Goal: Communication & Community: Ask a question

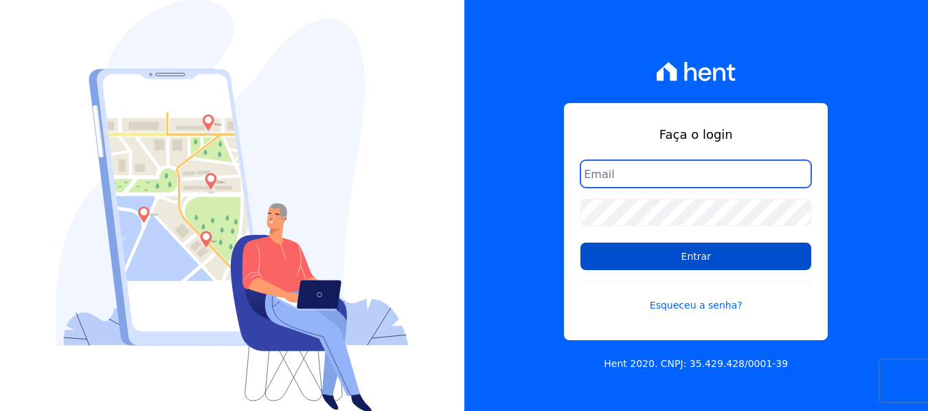
type input "[EMAIL_ADDRESS][DOMAIN_NAME]"
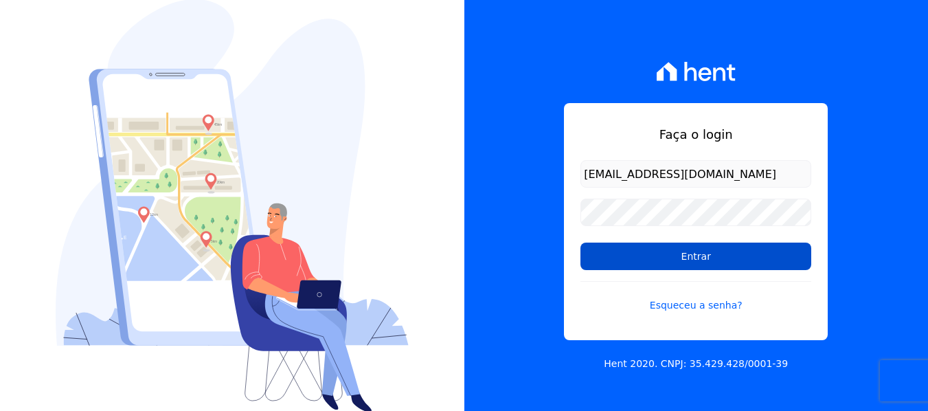
click at [637, 259] on input "Entrar" at bounding box center [695, 255] width 231 height 27
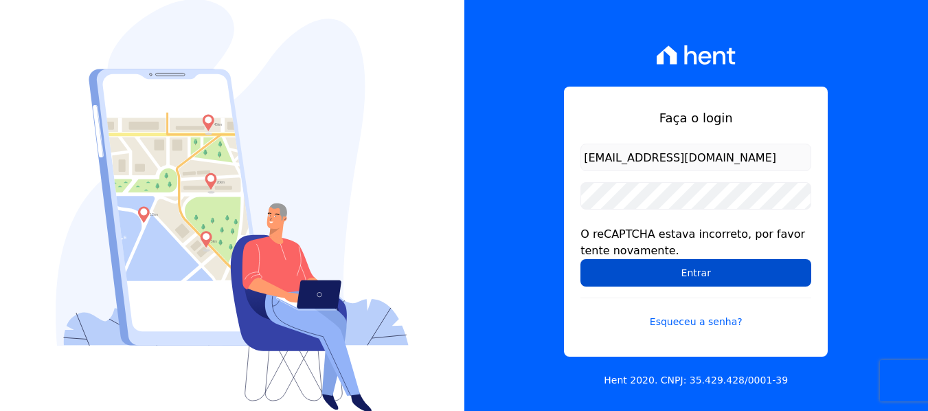
click at [667, 269] on input "Entrar" at bounding box center [695, 272] width 231 height 27
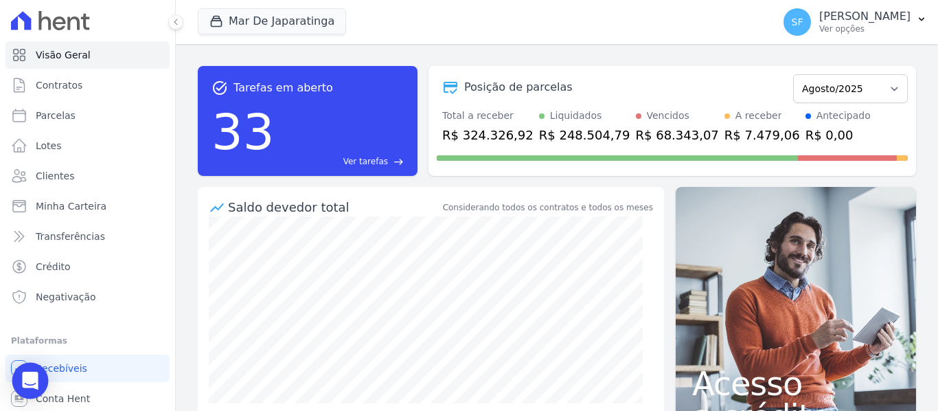
click at [31, 385] on icon "Open Intercom Messenger" at bounding box center [30, 380] width 18 height 18
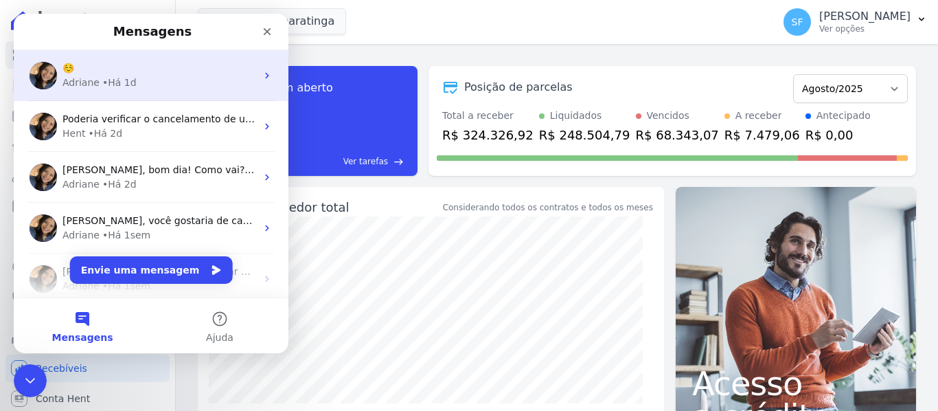
click at [87, 84] on div "Adriane" at bounding box center [80, 83] width 37 height 14
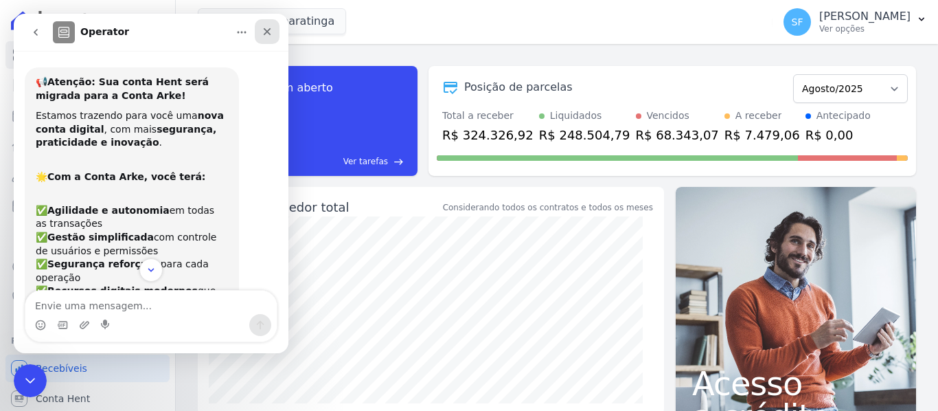
click at [273, 34] on div "Fechar" at bounding box center [267, 31] width 25 height 25
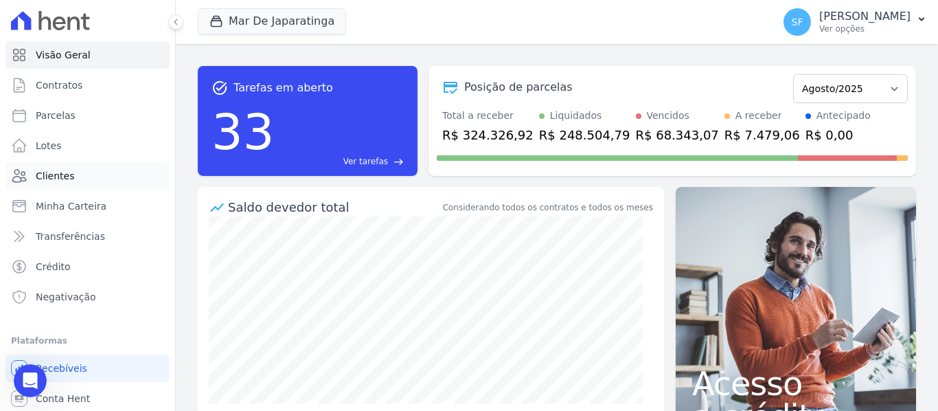
scroll to position [1169, 0]
click at [28, 395] on div "Abertura do Messenger da Intercom" at bounding box center [30, 380] width 45 height 45
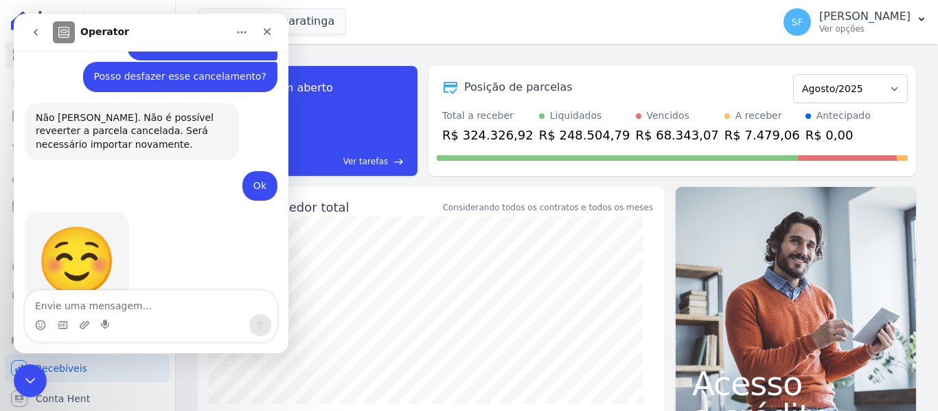
click at [31, 27] on icon "go back" at bounding box center [35, 32] width 11 height 11
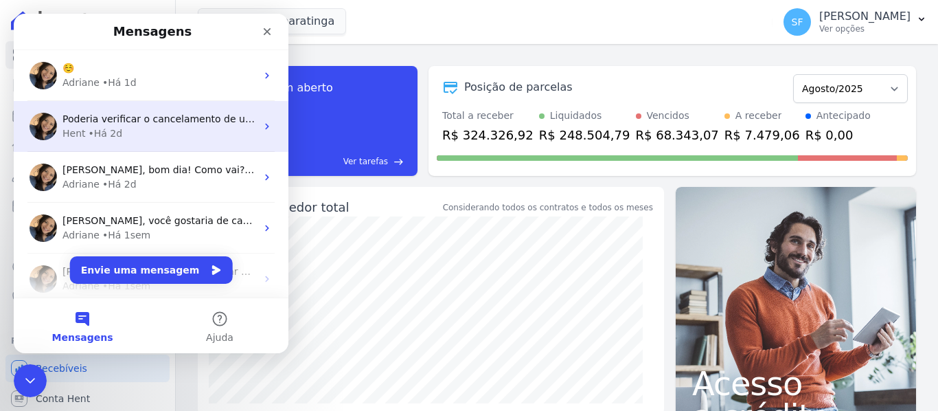
click at [82, 114] on span "Poderia verificar o cancelamento de um título?" at bounding box center [174, 118] width 225 height 11
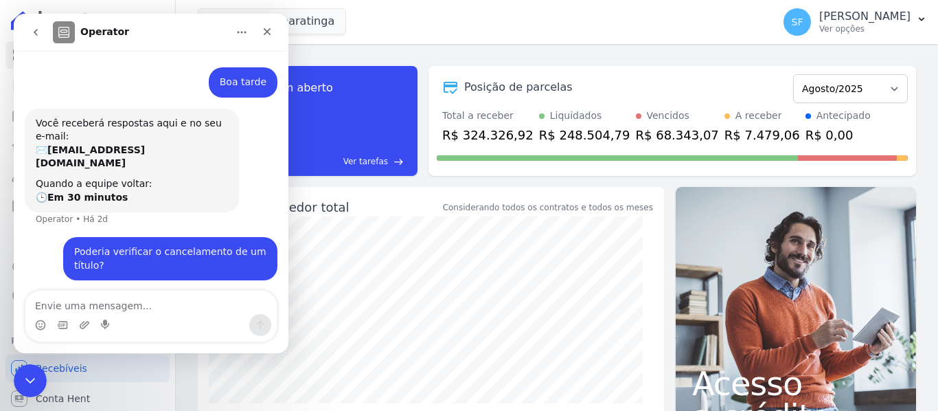
scroll to position [19, 0]
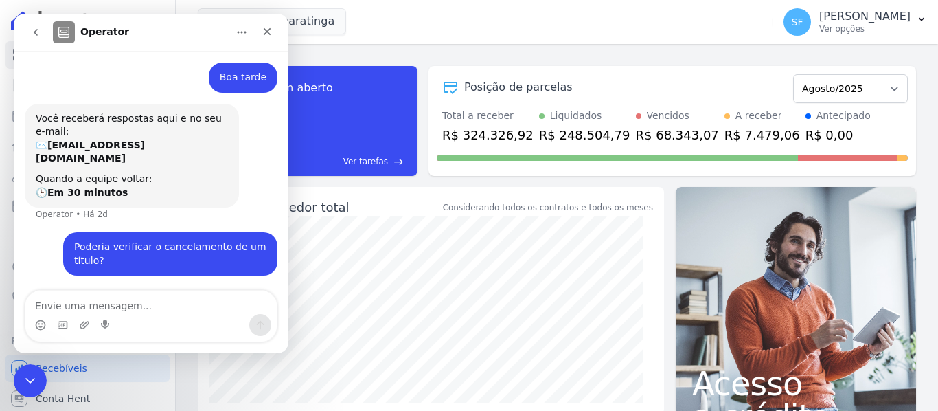
click at [38, 39] on button "go back" at bounding box center [36, 32] width 26 height 26
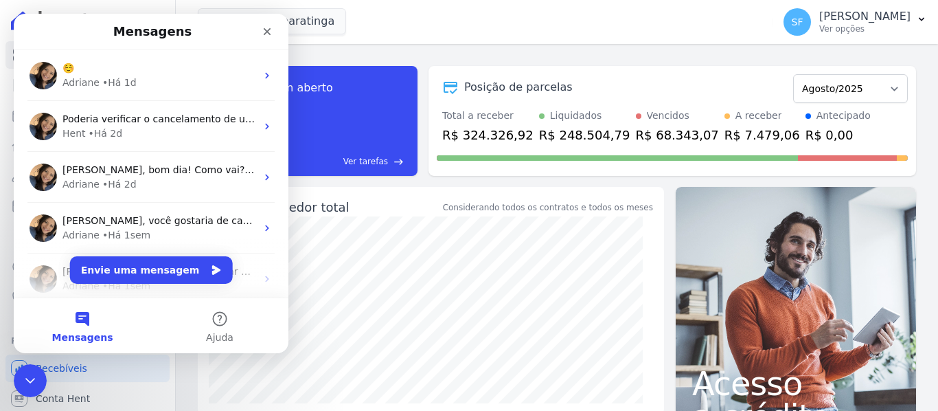
scroll to position [0, 0]
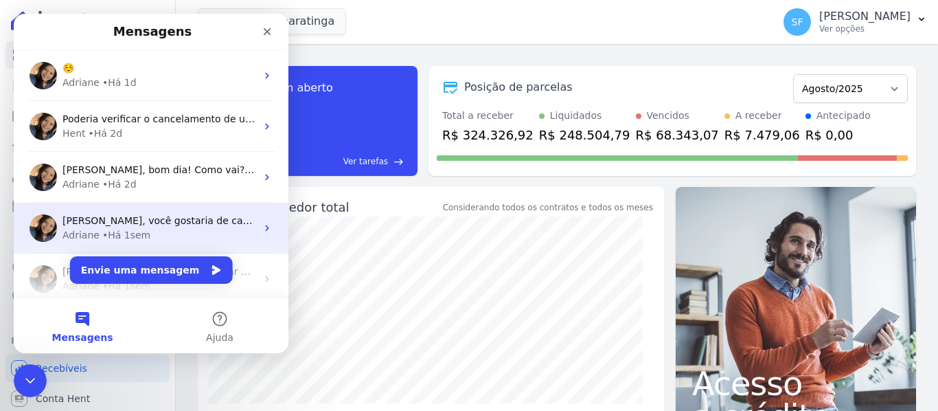
click at [135, 226] on span "[PERSON_NAME], você gostaria de cancelar uma cobrança? Se sim, separei este art…" at bounding box center [298, 220] width 472 height 11
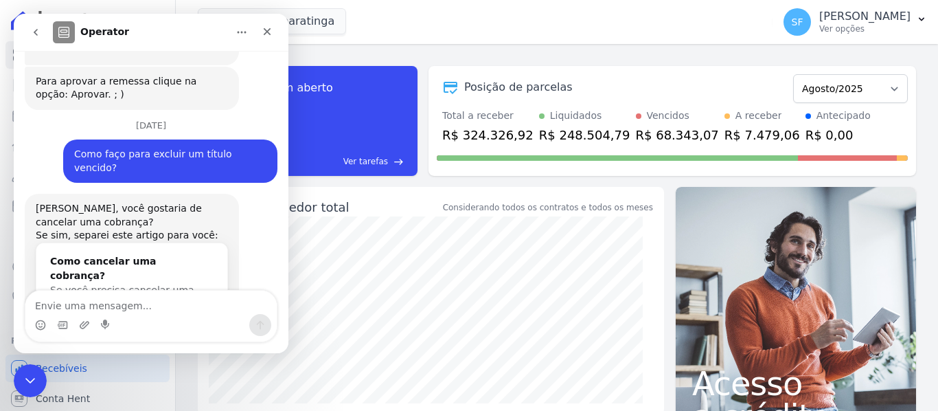
scroll to position [499, 0]
click at [32, 36] on icon "go back" at bounding box center [35, 32] width 11 height 11
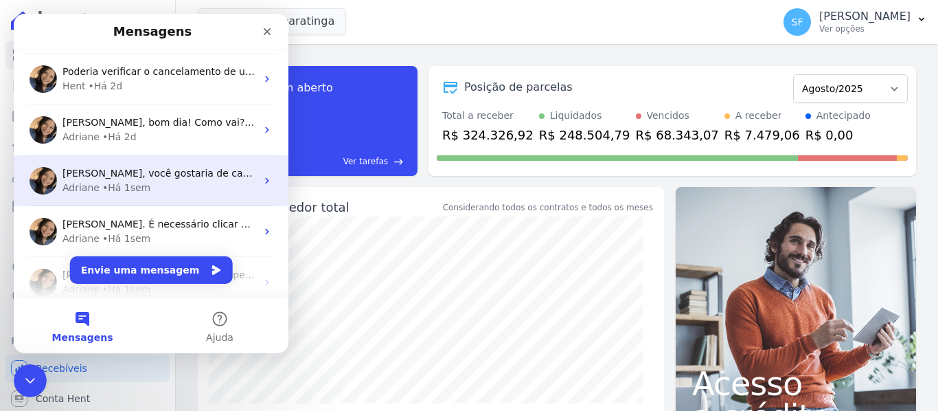
scroll to position [69, 0]
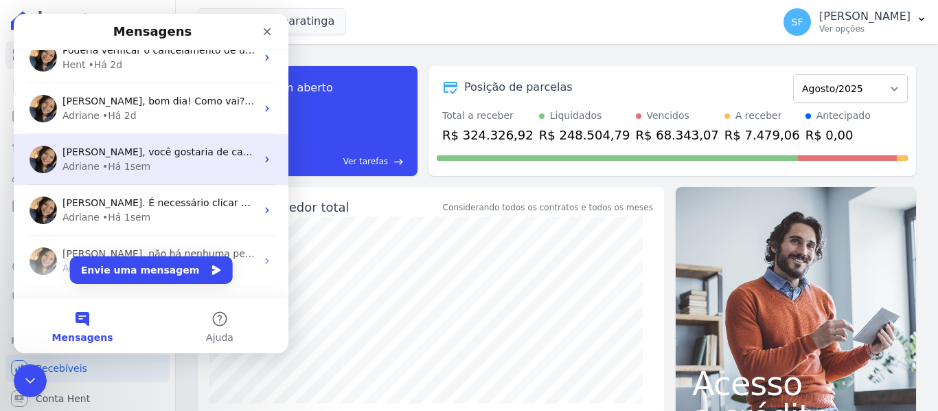
click at [172, 204] on span "[PERSON_NAME]. É necessário clicar na opção aprovar. ;)" at bounding box center [199, 202] width 275 height 11
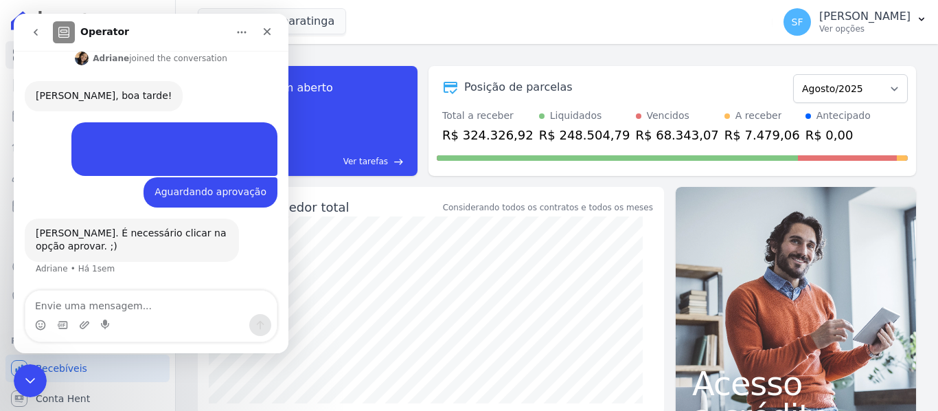
scroll to position [187, 0]
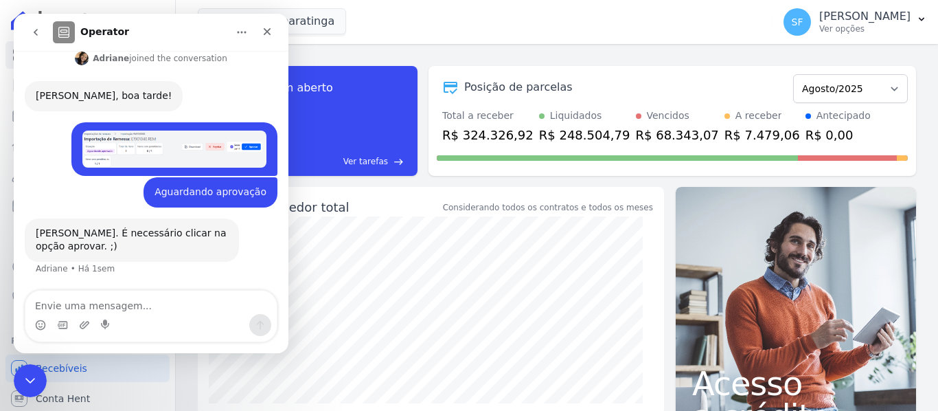
click at [34, 32] on icon "go back" at bounding box center [36, 32] width 4 height 7
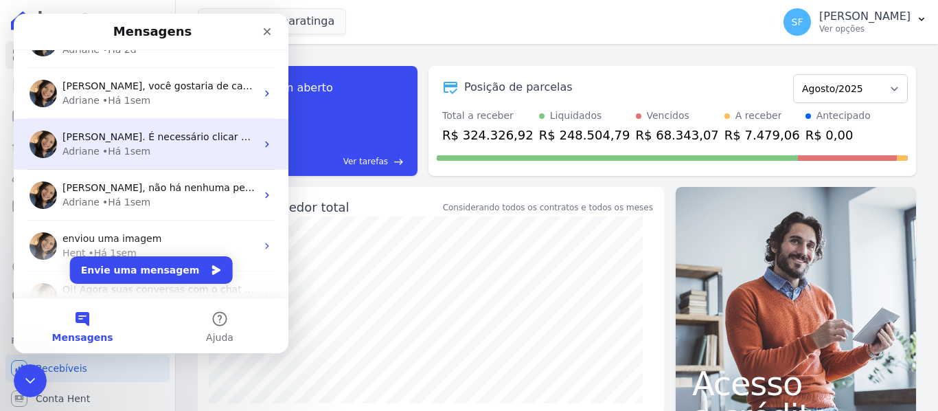
scroll to position [137, 0]
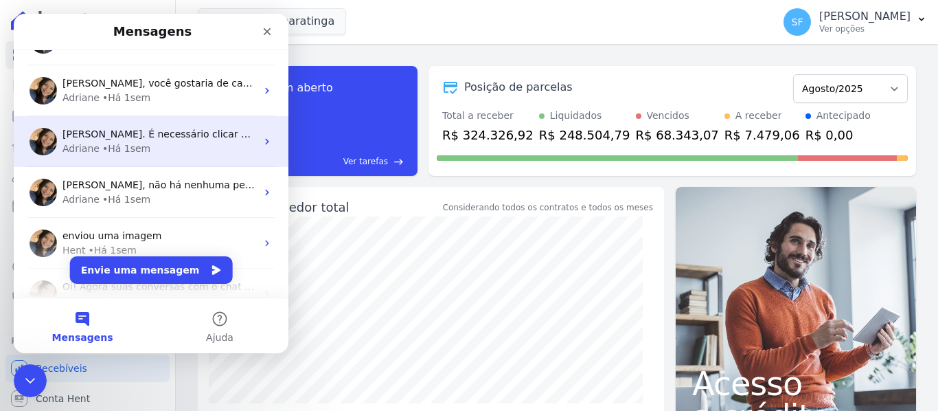
click at [128, 138] on span "[PERSON_NAME]. É necessário clicar na opção aprovar. ;)" at bounding box center [199, 133] width 275 height 11
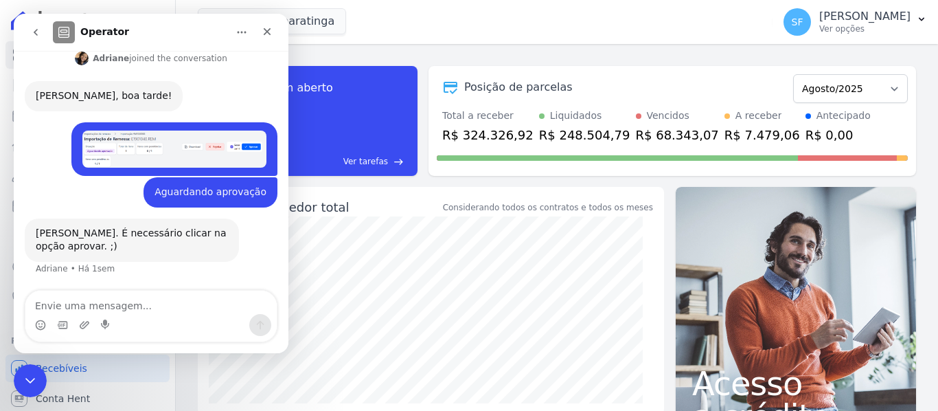
scroll to position [187, 0]
click at [31, 30] on icon "go back" at bounding box center [35, 32] width 11 height 11
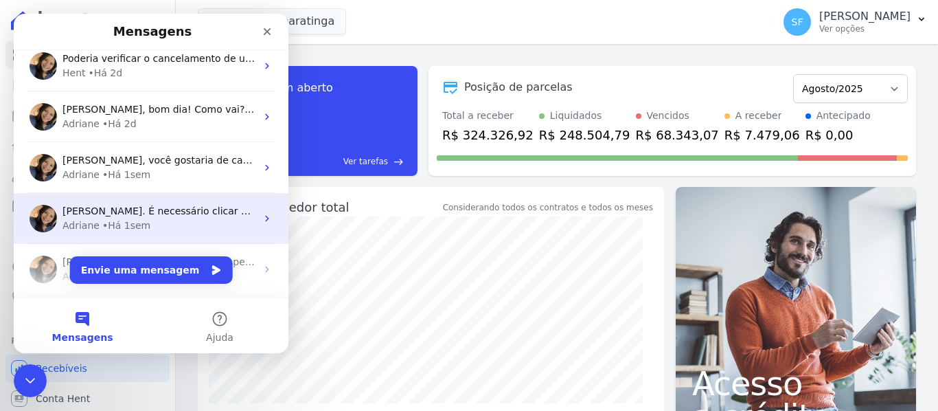
scroll to position [69, 0]
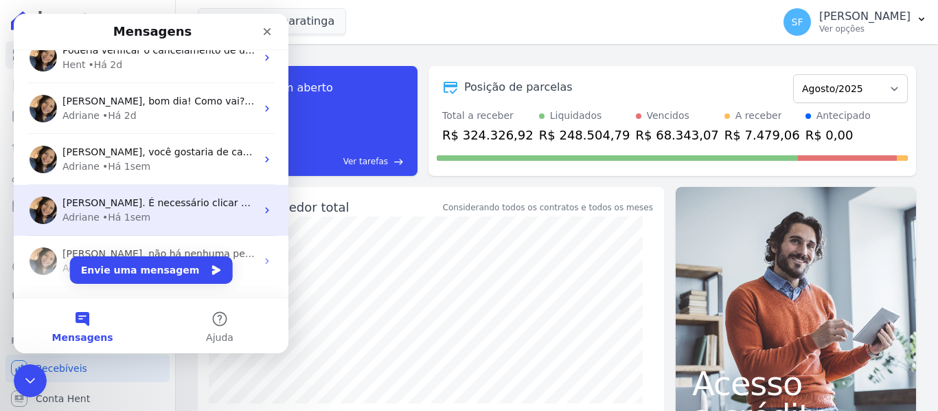
click at [174, 199] on span "[PERSON_NAME]. É necessário clicar na opção aprovar. ;)" at bounding box center [199, 202] width 275 height 11
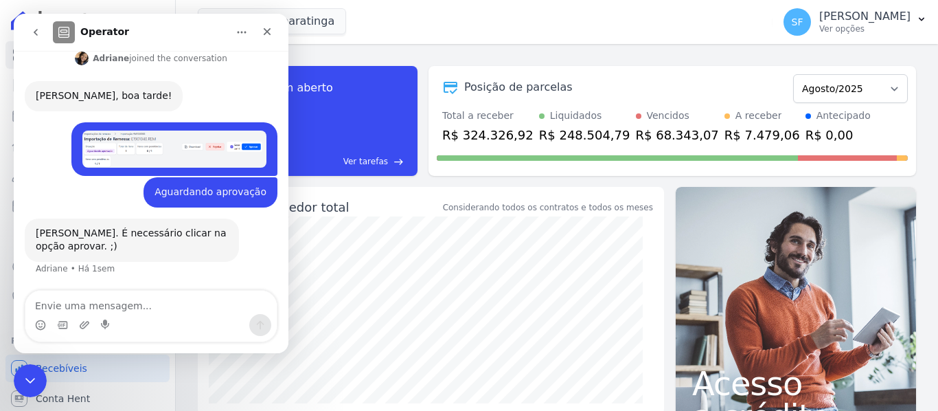
scroll to position [187, 0]
click at [35, 34] on icon "go back" at bounding box center [36, 32] width 4 height 7
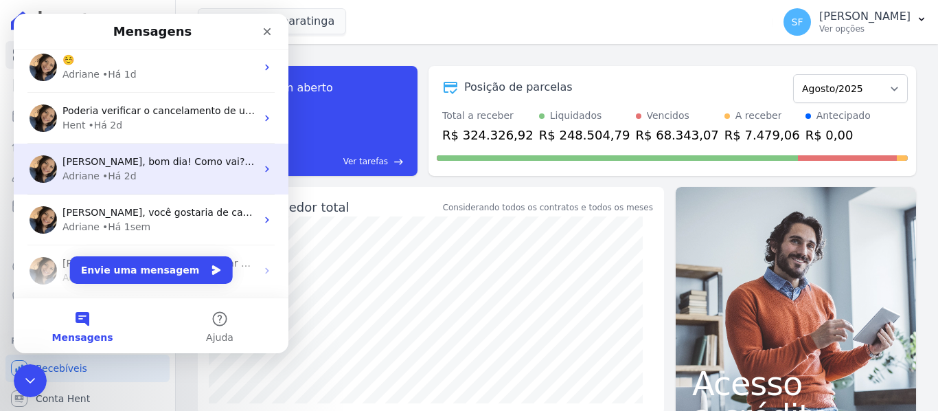
scroll to position [0, 0]
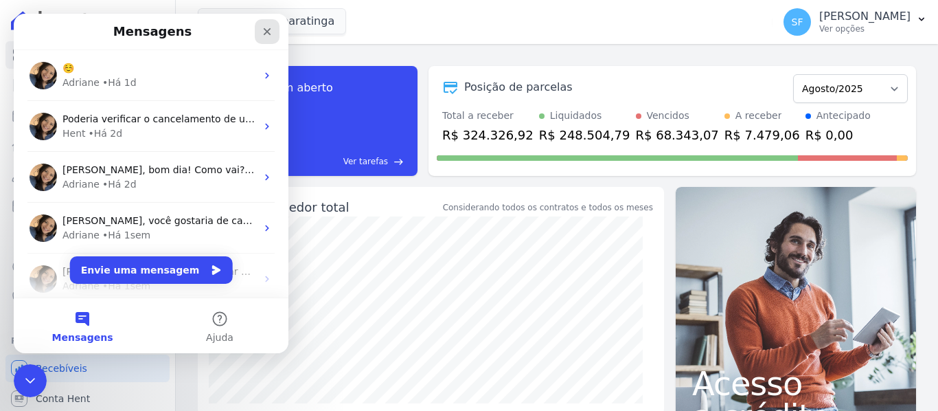
click at [266, 29] on icon "Fechar" at bounding box center [267, 31] width 11 height 11
